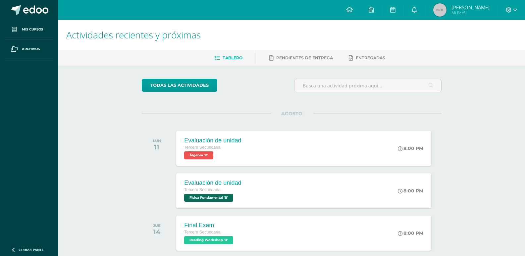
click at [436, 15] on img at bounding box center [439, 9] width 13 height 13
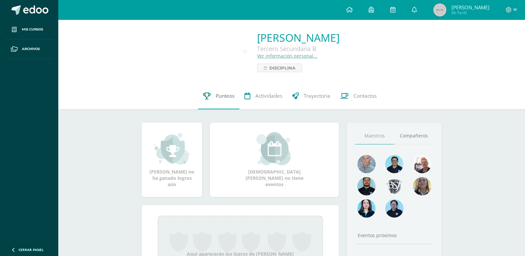
click at [221, 100] on link "Punteos" at bounding box center [218, 96] width 41 height 26
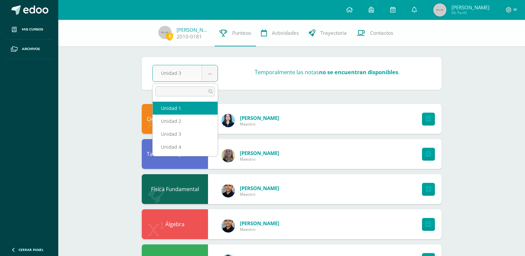
select select "Unidad 1"
